Goal: Transaction & Acquisition: Purchase product/service

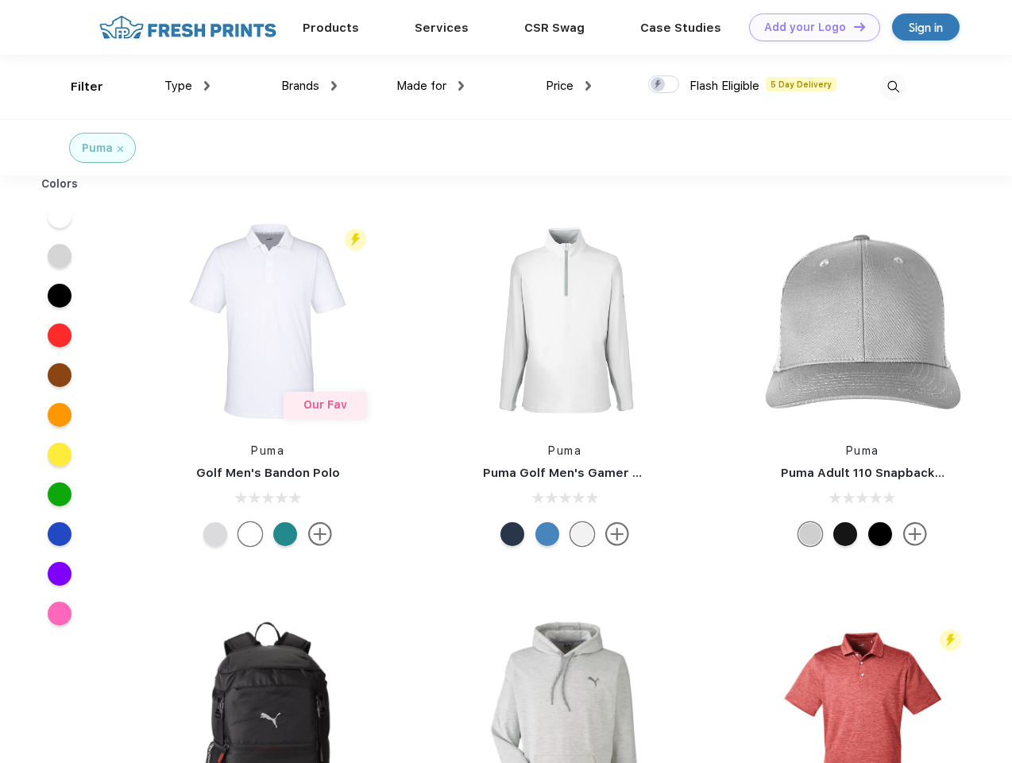
click at [809, 27] on link "Add your Logo Design Tool" at bounding box center [814, 28] width 131 height 28
click at [0, 0] on div "Design Tool" at bounding box center [0, 0] width 0 height 0
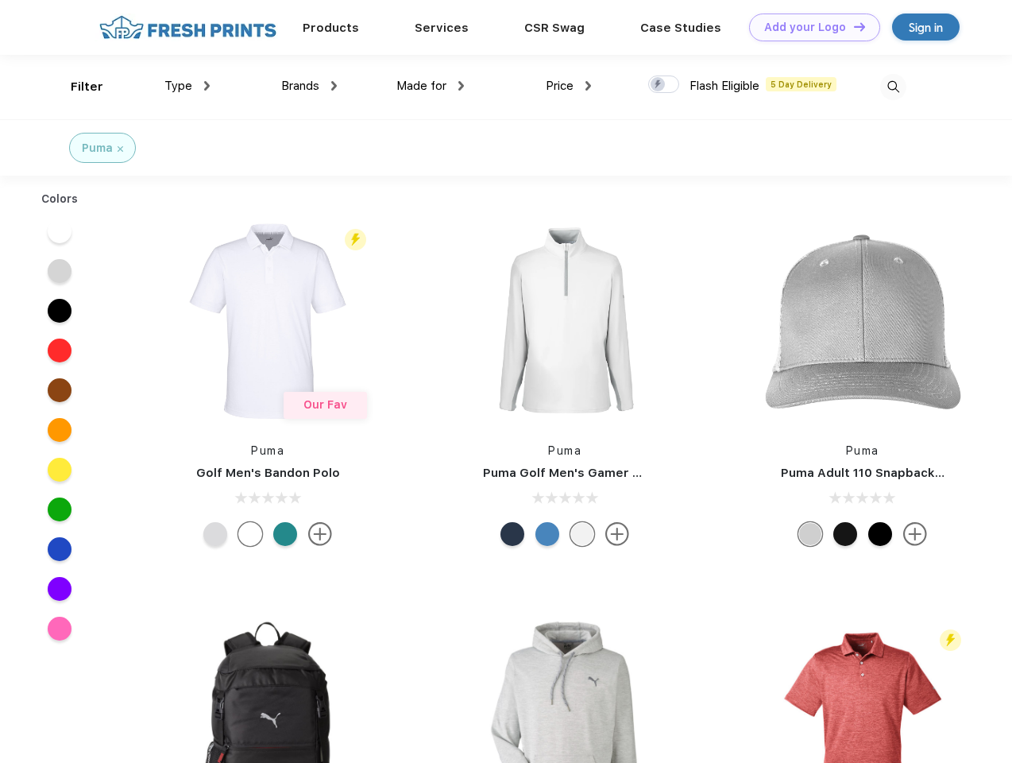
click at [853, 26] on link "Add your Logo Design Tool" at bounding box center [814, 28] width 131 height 28
click at [76, 87] on div "Filter" at bounding box center [87, 87] width 33 height 18
click at [188, 86] on span "Type" at bounding box center [178, 86] width 28 height 14
click at [309, 86] on span "Brands" at bounding box center [300, 86] width 38 height 14
click at [431, 86] on span "Made for" at bounding box center [421, 86] width 50 height 14
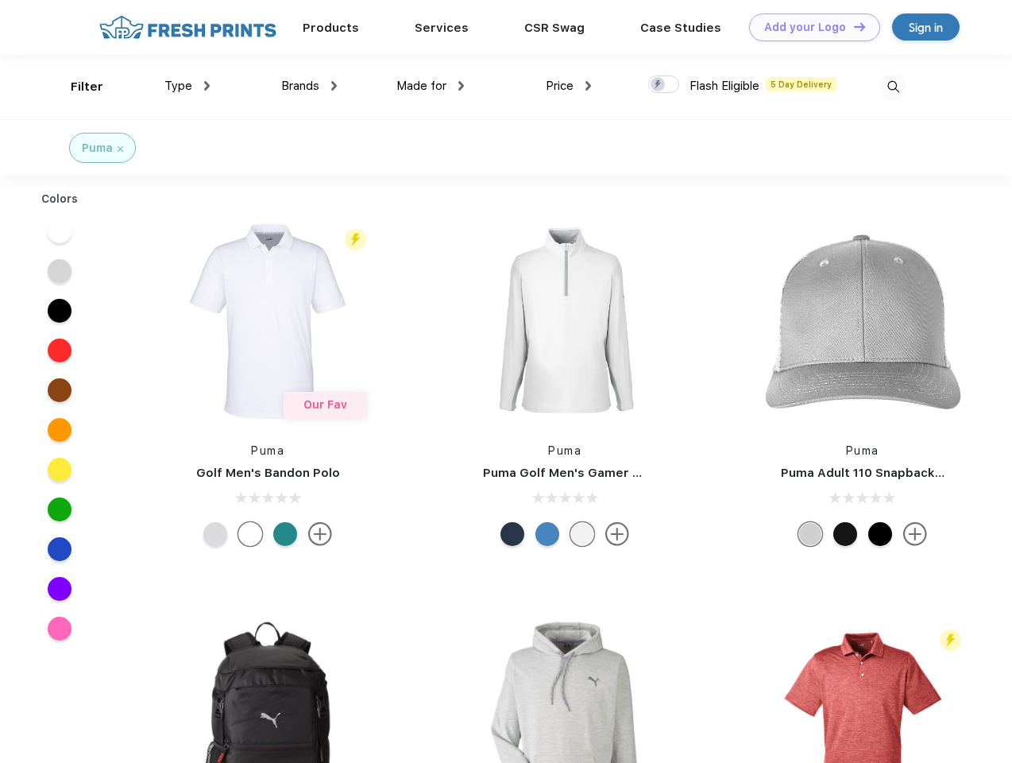
click at [569, 86] on span "Price" at bounding box center [560, 86] width 28 height 14
click at [664, 85] on div at bounding box center [663, 83] width 31 height 17
click at [659, 85] on input "checkbox" at bounding box center [653, 80] width 10 height 10
click at [893, 87] on img at bounding box center [893, 87] width 26 height 26
